Goal: Task Accomplishment & Management: Manage account settings

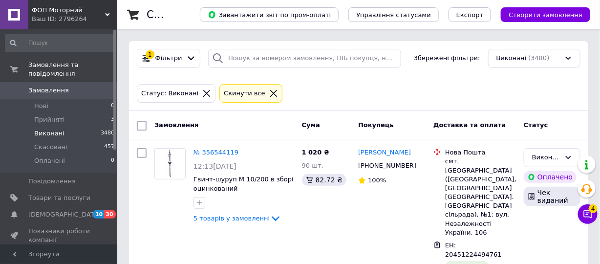
click at [270, 90] on icon at bounding box center [273, 93] width 7 height 7
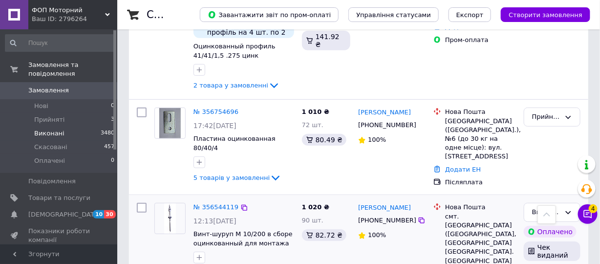
scroll to position [49, 0]
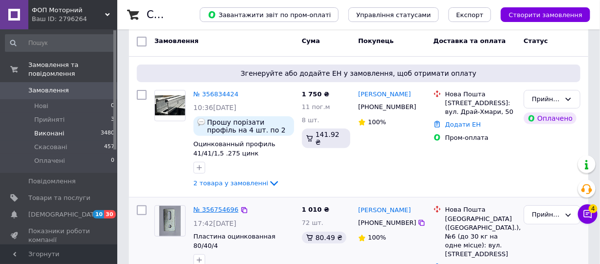
click at [212, 210] on link "№ 356754696" at bounding box center [215, 209] width 45 height 7
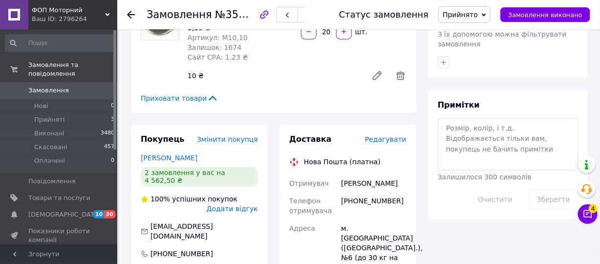
scroll to position [586, 0]
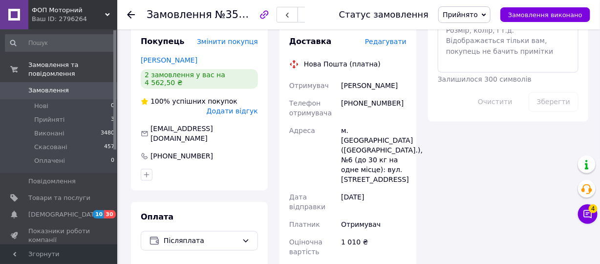
click at [130, 14] on icon at bounding box center [131, 15] width 8 height 8
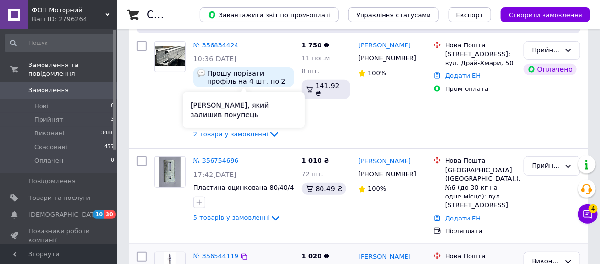
scroll to position [147, 0]
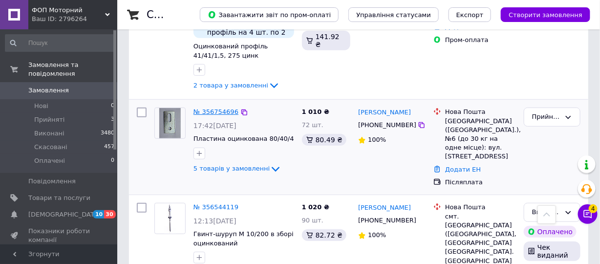
click at [222, 112] on link "№ 356754696" at bounding box center [215, 111] width 45 height 7
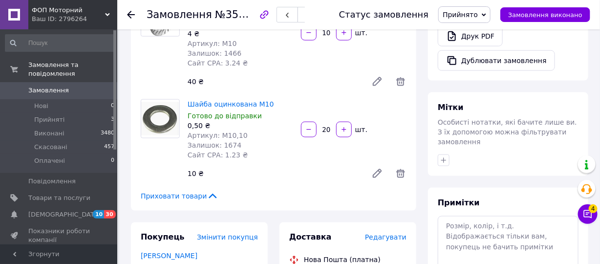
scroll to position [440, 0]
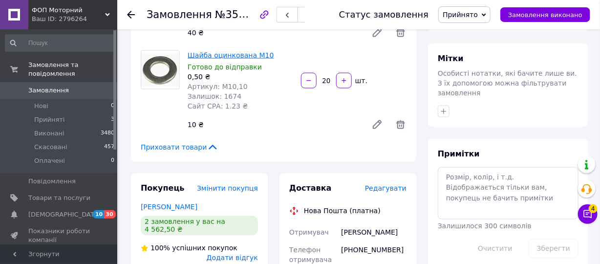
click at [207, 51] on link "Шайба оцинкована М10" at bounding box center [231, 55] width 86 height 8
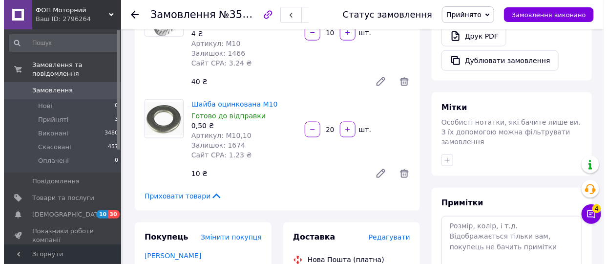
scroll to position [293, 0]
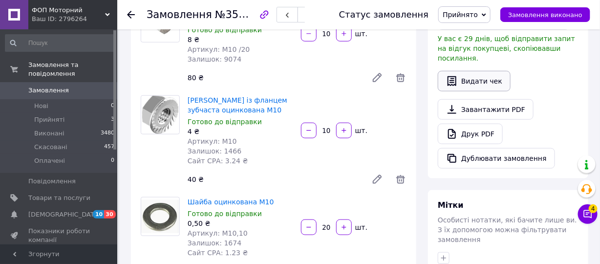
click at [492, 71] on button "Видати чек" at bounding box center [474, 81] width 73 height 21
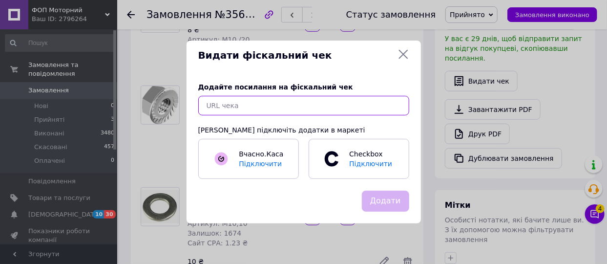
paste input "https://check.checkbox.ua/fdfc71b8-ee00-41ec-ab0f-64133653ca96"
type input "https://check.checkbox.ua/fdfc71b8-ee00-41ec-ab0f-64133653ca96"
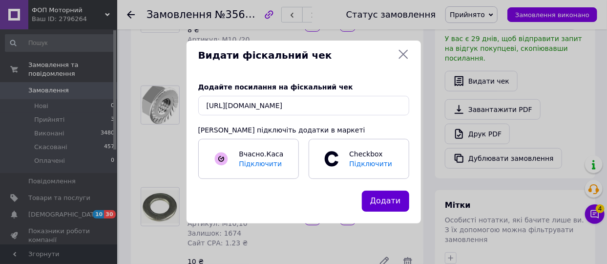
click at [398, 199] on button "Додати" at bounding box center [385, 201] width 47 height 21
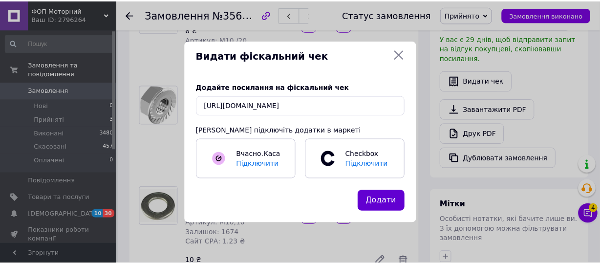
scroll to position [0, 0]
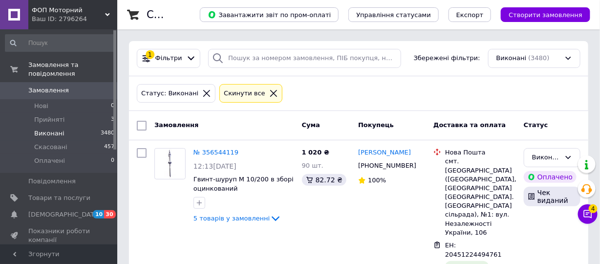
click at [269, 93] on icon at bounding box center [273, 93] width 9 height 9
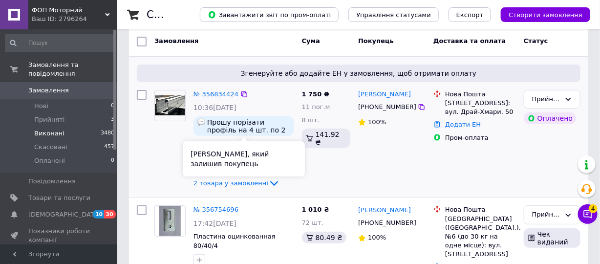
scroll to position [98, 0]
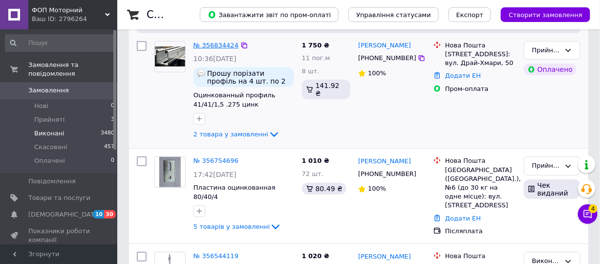
click at [218, 44] on link "№ 356834424" at bounding box center [215, 45] width 45 height 7
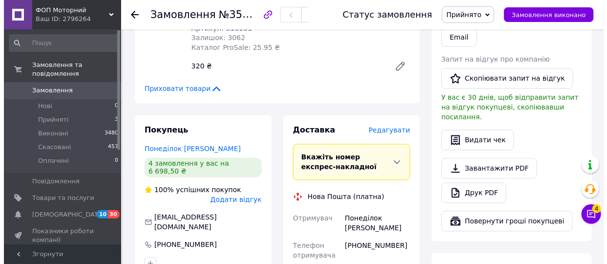
scroll to position [537, 0]
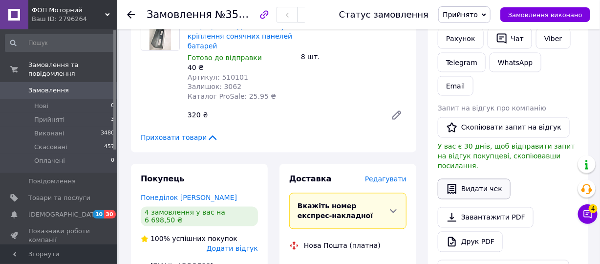
click at [461, 179] on button "Видати чек" at bounding box center [474, 189] width 73 height 21
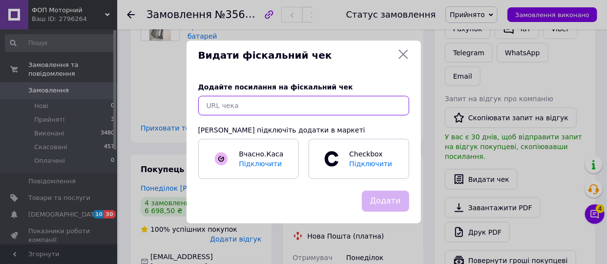
paste input "[URL][DOMAIN_NAME]"
type input "[URL][DOMAIN_NAME]"
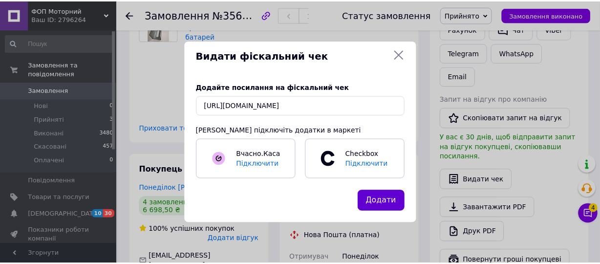
scroll to position [0, 0]
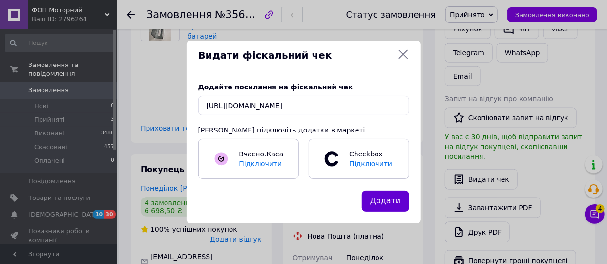
click at [388, 200] on button "Додати" at bounding box center [385, 201] width 47 height 21
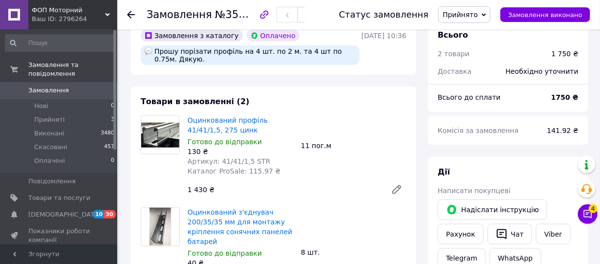
scroll to position [293, 0]
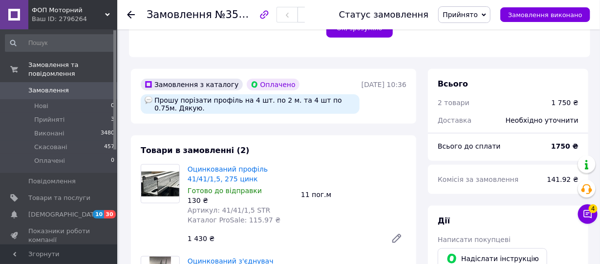
click at [127, 12] on icon at bounding box center [131, 15] width 8 height 8
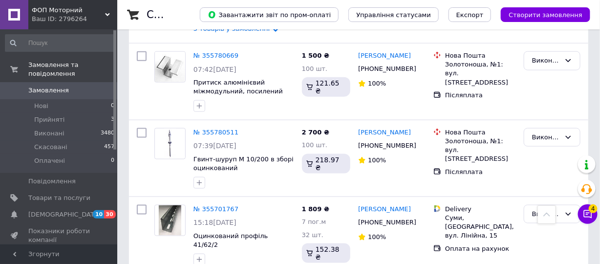
scroll to position [1856, 0]
